Goal: Find specific page/section: Find specific page/section

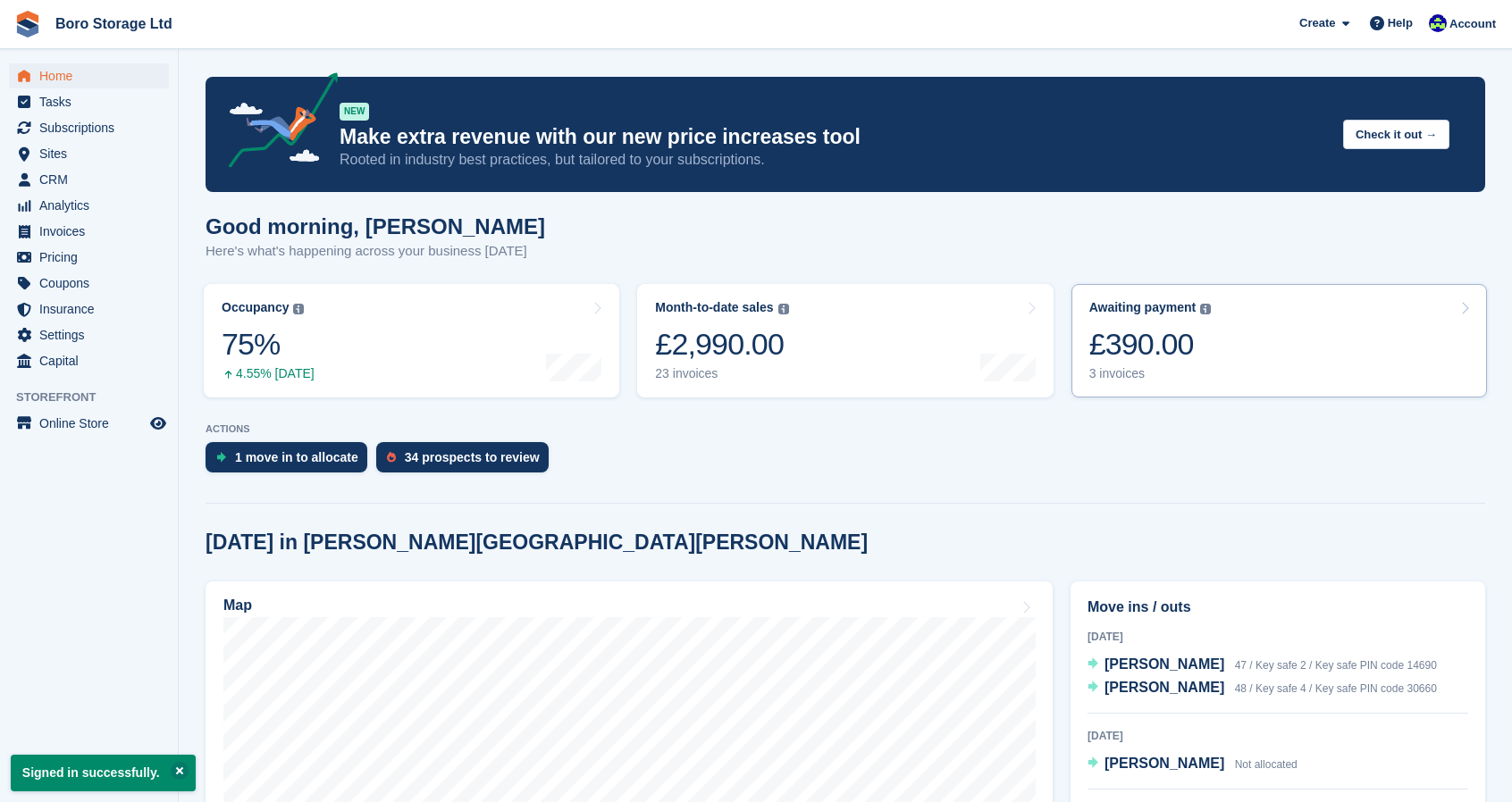
click at [1128, 385] on link "Awaiting payment The total outstanding balance on all open invoices. £390.00 3 …" at bounding box center [1279, 341] width 416 height 114
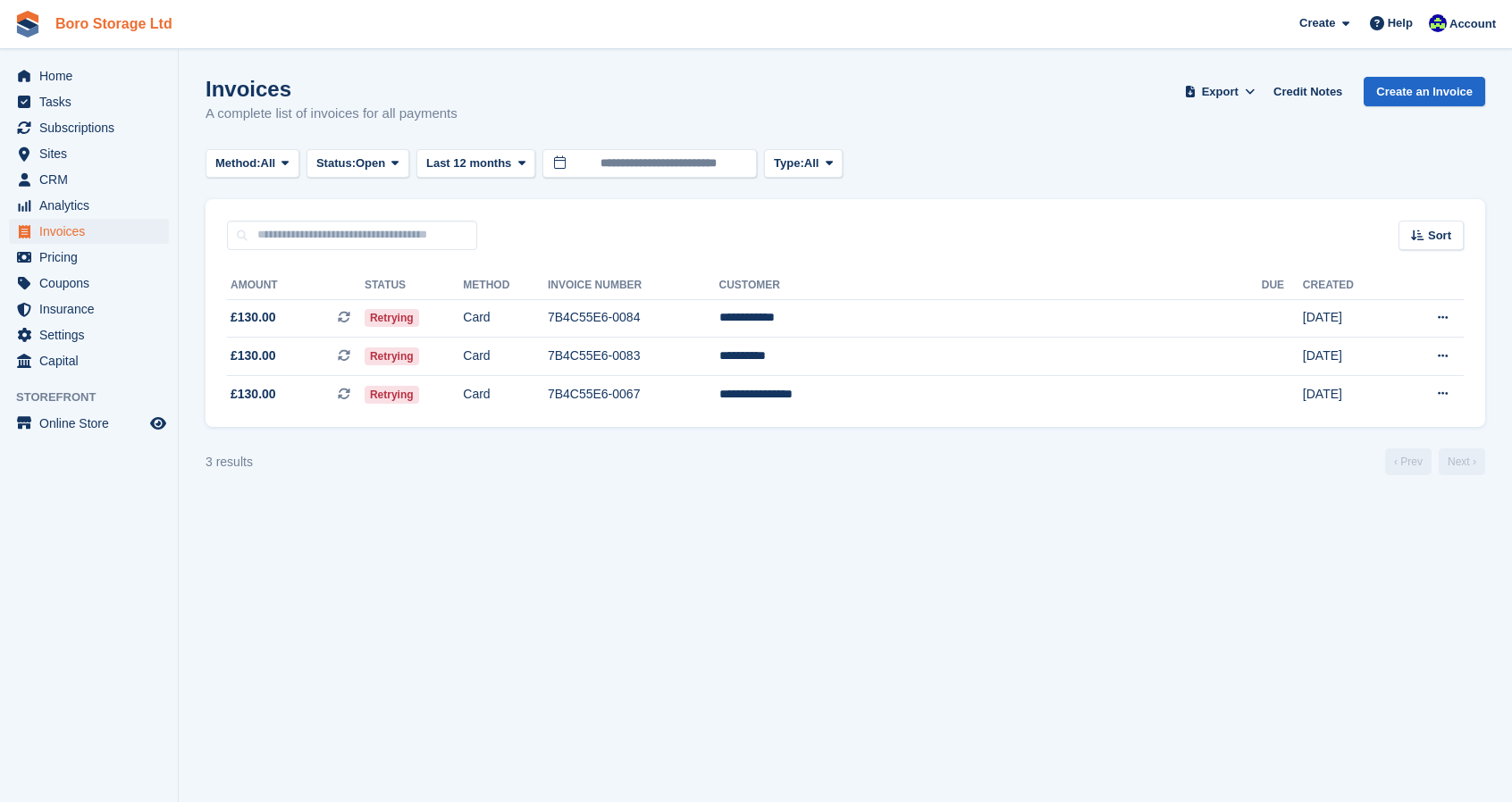
click at [136, 28] on link "Boro Storage Ltd" at bounding box center [114, 23] width 131 height 30
